Goal: Complete application form

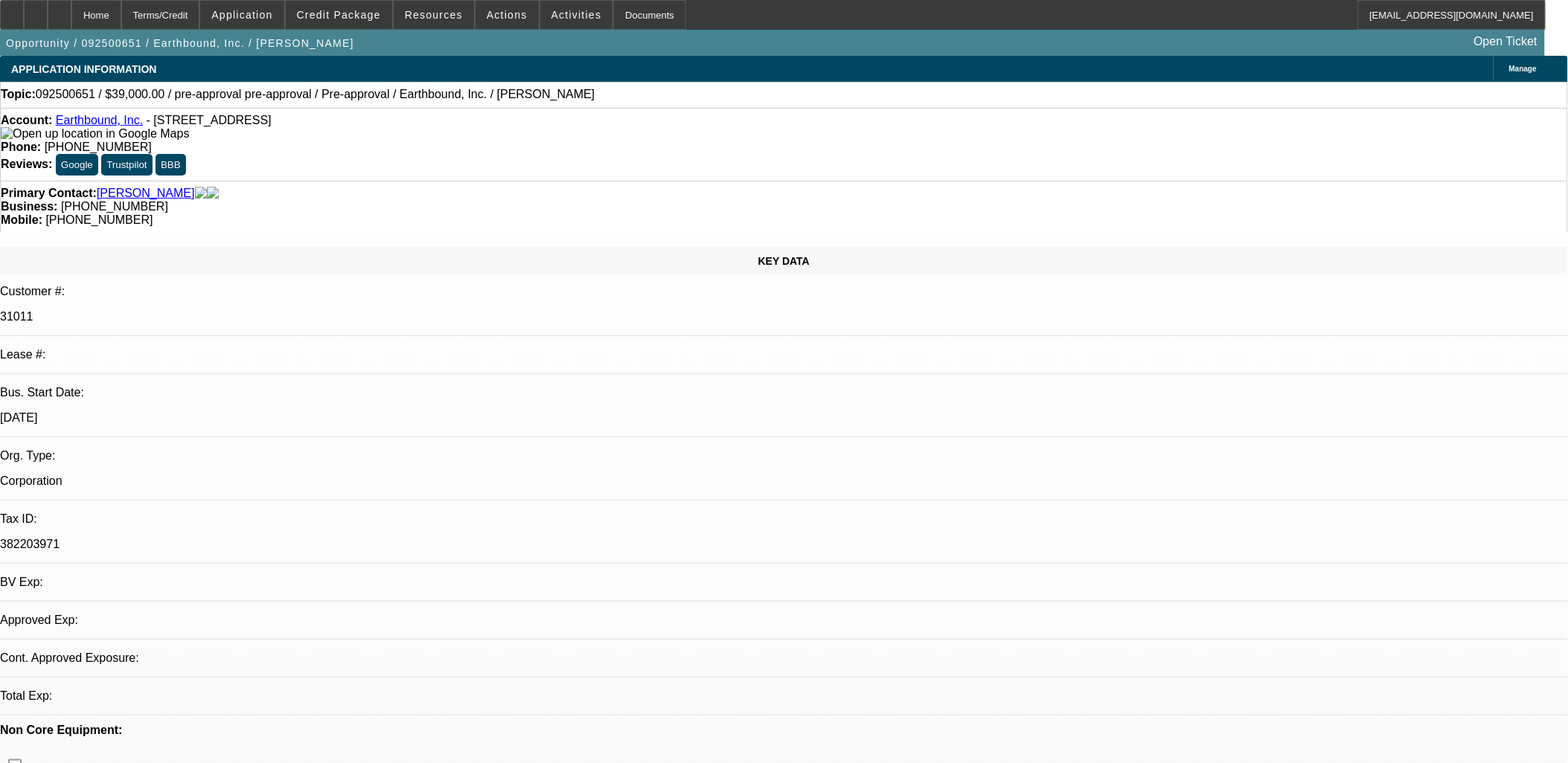
select select "0"
select select "2"
select select "0.1"
select select "1"
select select "2"
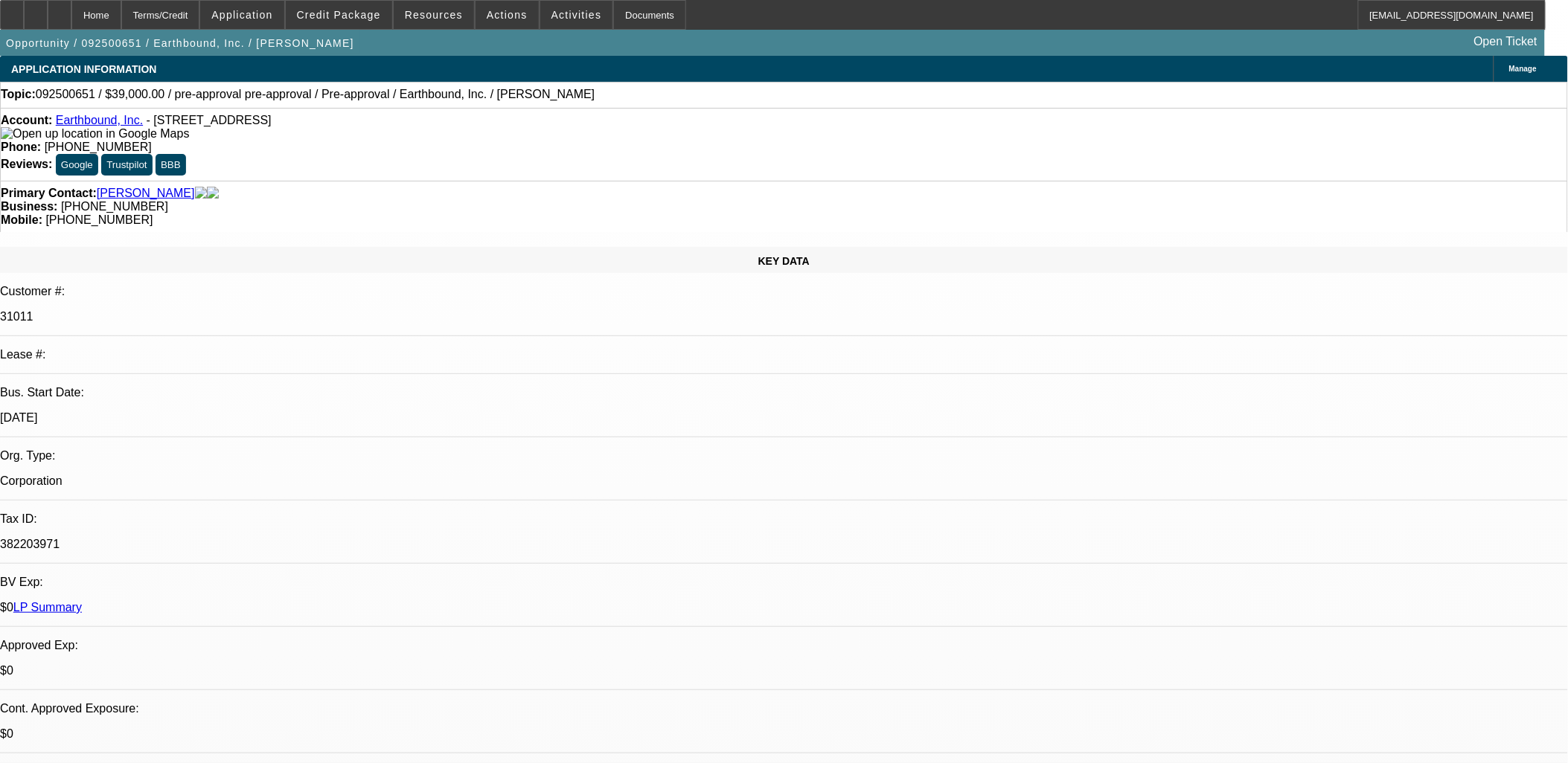
select select "4"
drag, startPoint x: 375, startPoint y: 425, endPoint x: 367, endPoint y: 418, distance: 10.6
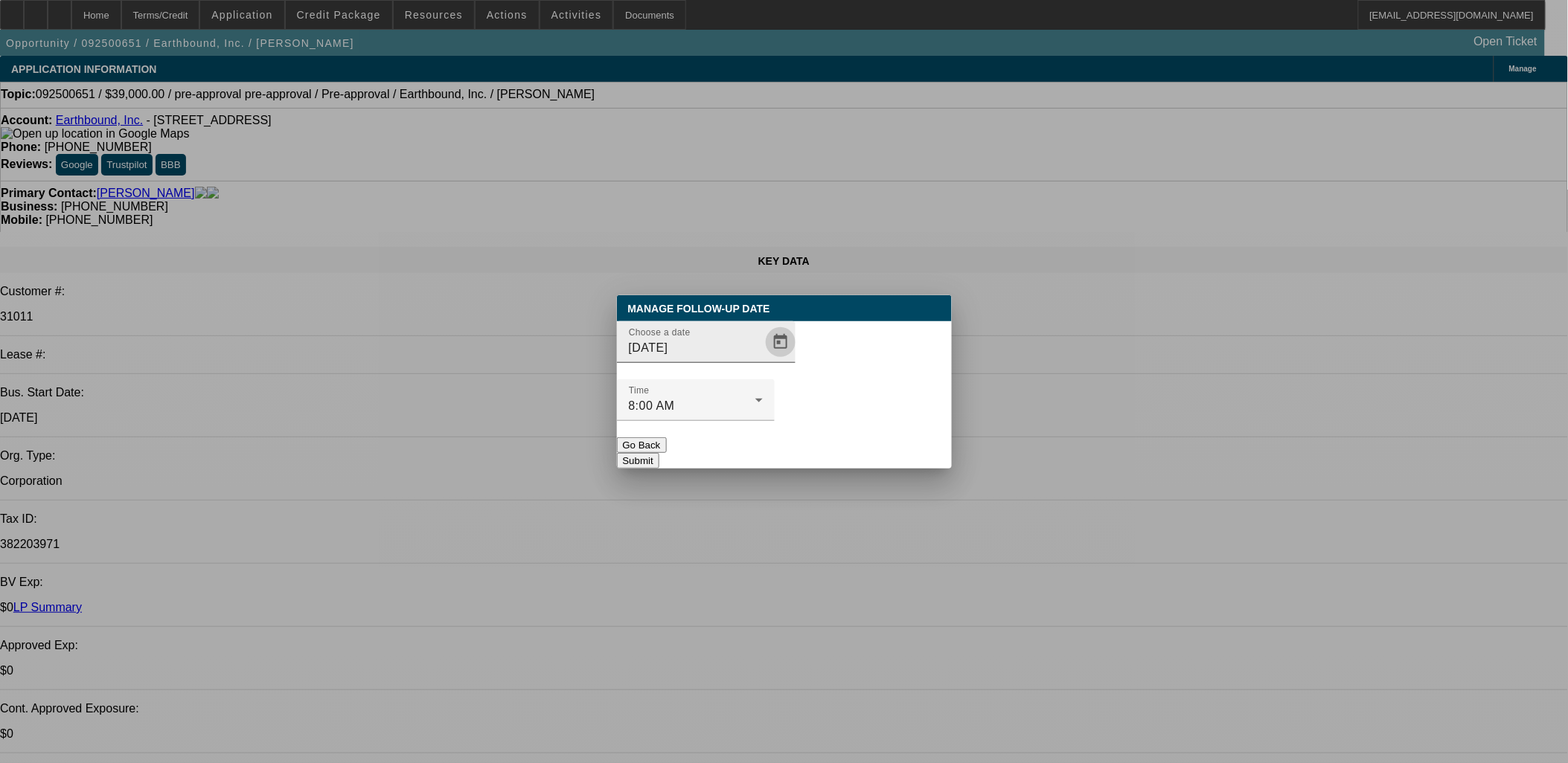
click at [769, 360] on span "Open calendar" at bounding box center [780, 342] width 36 height 36
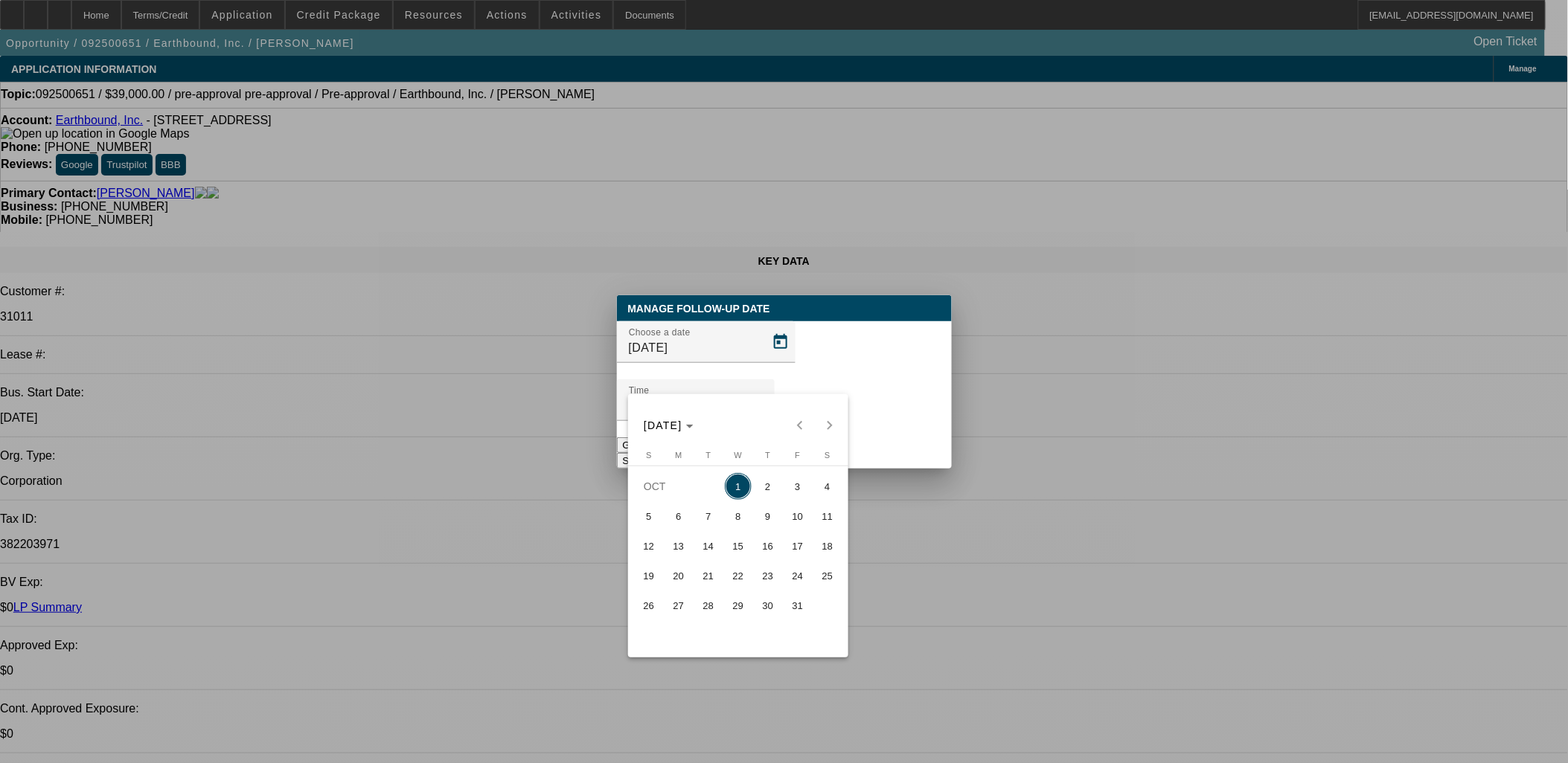
click at [767, 496] on span "2" at bounding box center [768, 486] width 26 height 26
type input "[DATE]"
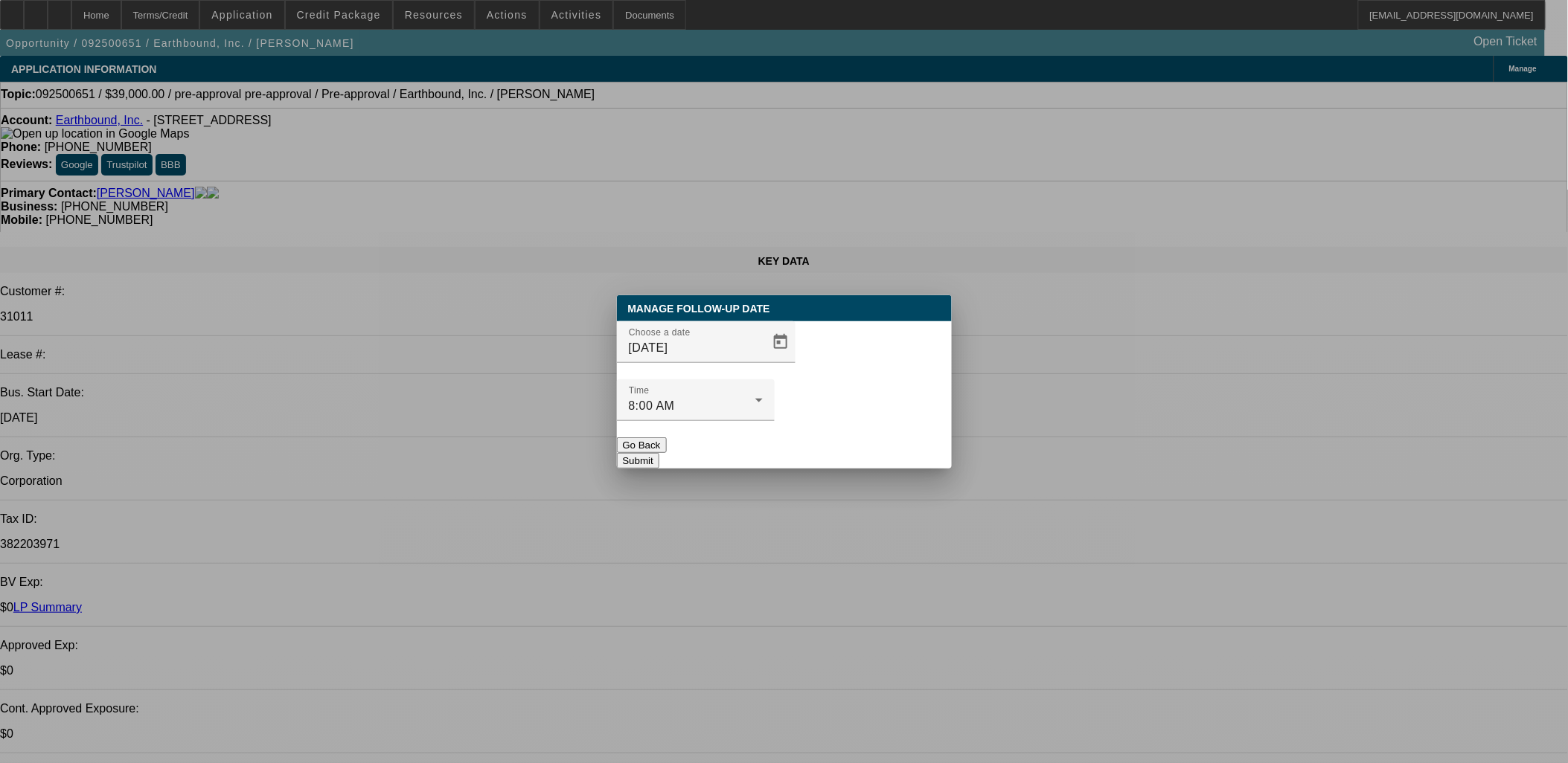
click at [660, 453] on button "Submit" at bounding box center [637, 461] width 42 height 16
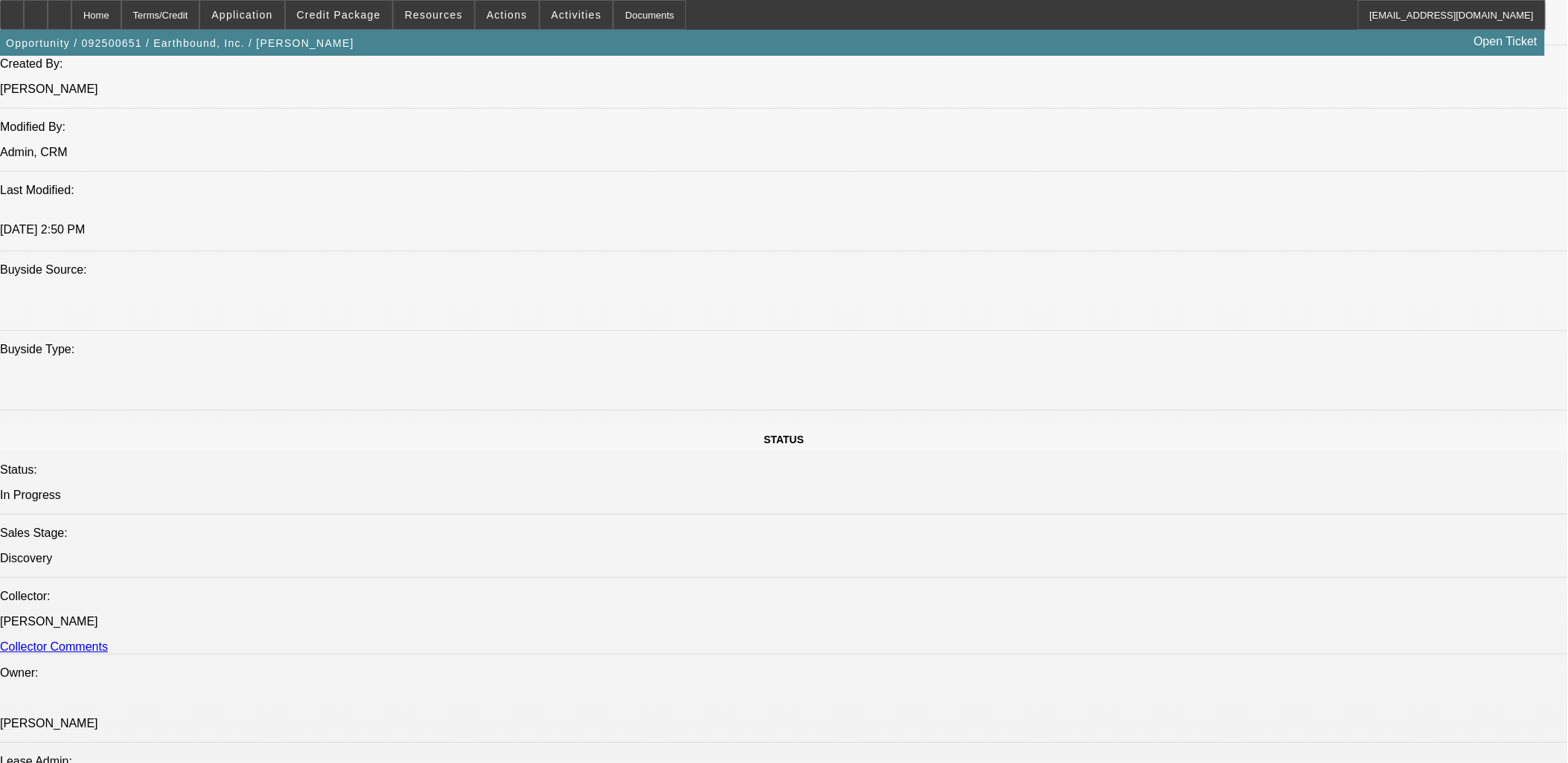
scroll to position [1157, 0]
